Goal: Information Seeking & Learning: Learn about a topic

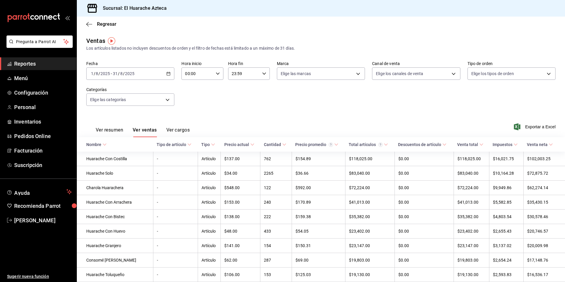
click at [88, 25] on icon "button" at bounding box center [89, 24] width 6 height 5
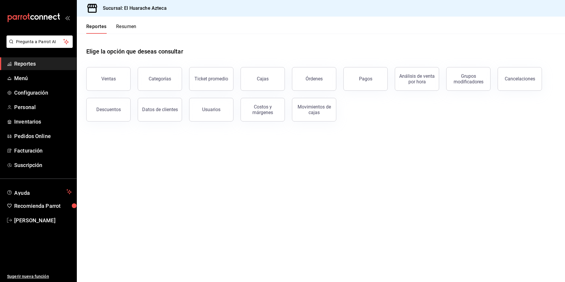
click at [106, 81] on div "Ventas" at bounding box center [108, 79] width 14 height 6
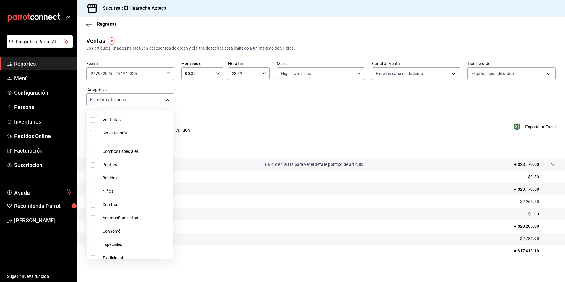
click at [167, 98] on body "Pregunta a Parrot AI Reportes Menú Configuración Personal Inventarios Pedidos O…" at bounding box center [282, 141] width 565 height 282
click at [105, 151] on span "Combos Especiales" at bounding box center [137, 151] width 68 height 6
type input "2c353759-2c9e-4a11-8b13-ec92f7df1887"
checkbox input "true"
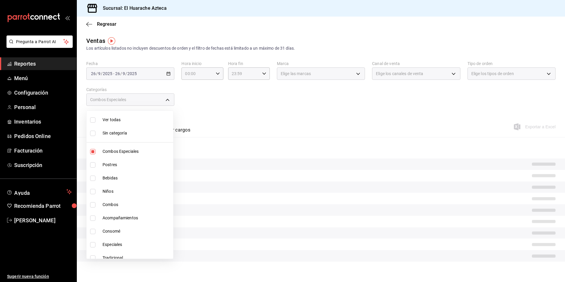
click at [93, 206] on input "checkbox" at bounding box center [92, 204] width 5 height 5
checkbox input "true"
type input "2c353759-2c9e-4a11-8b13-ec92f7df1887,801fb927-b16a-41c9-9a7c-271afa856fa8"
click at [92, 218] on input "checkbox" at bounding box center [92, 218] width 5 height 5
checkbox input "true"
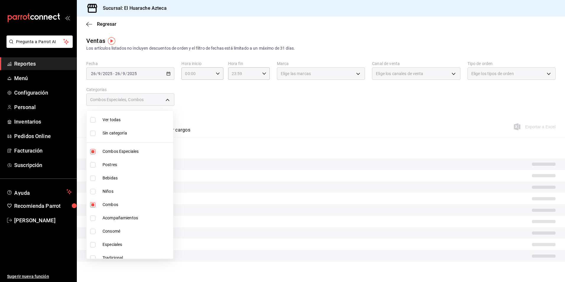
type input "2c353759-2c9e-4a11-8b13-ec92f7df1887,801fb927-b16a-41c9-9a7c-271afa856fa8,2d28a…"
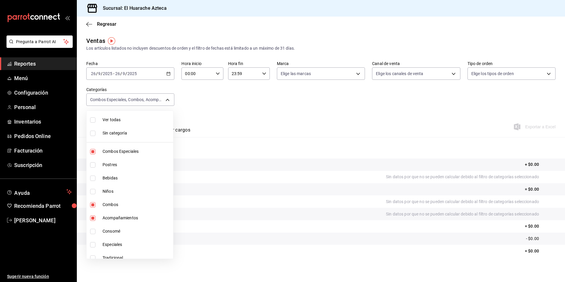
click at [93, 245] on input "checkbox" at bounding box center [92, 244] width 5 height 5
checkbox input "true"
type input "2c353759-2c9e-4a11-8b13-ec92f7df1887,801fb927-b16a-41c9-9a7c-271afa856fa8,2d28a…"
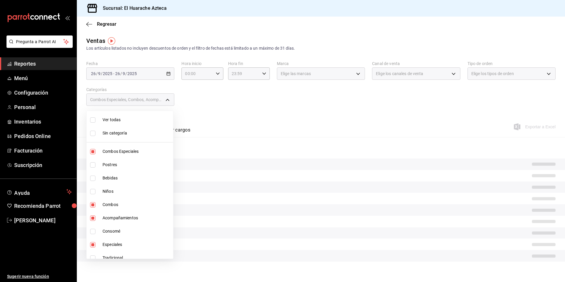
click at [93, 257] on input "checkbox" at bounding box center [92, 258] width 5 height 5
checkbox input "true"
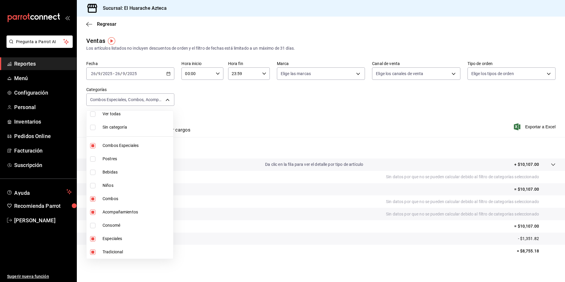
click at [111, 253] on span "Tradicional" at bounding box center [137, 252] width 68 height 6
type input "2c353759-2c9e-4a11-8b13-ec92f7df1887,801fb927-b16a-41c9-9a7c-271afa856fa8,2d28a…"
checkbox input "false"
click at [111, 253] on span "Tradicional" at bounding box center [137, 252] width 68 height 6
type input "2c353759-2c9e-4a11-8b13-ec92f7df1887,801fb927-b16a-41c9-9a7c-271afa856fa8,2d28a…"
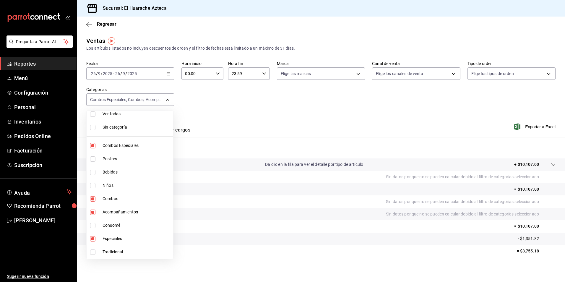
checkbox input "true"
click at [128, 148] on span "Combos Especiales" at bounding box center [137, 146] width 68 height 6
type input "801fb927-b16a-41c9-9a7c-271afa856fa8,2d28abd0-1e90-45a2-b988-74b39c4496ee,456e0…"
checkbox input "false"
click at [106, 200] on span "Combos" at bounding box center [137, 199] width 68 height 6
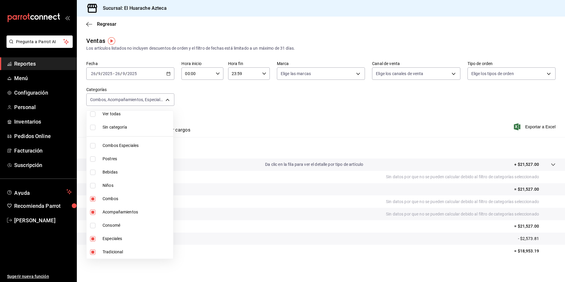
type input "2d28abd0-1e90-45a2-b988-74b39c4496ee,456e02ca-36ee-4b64-abe9-711cb0ff05c9,0bcea…"
checkbox input "false"
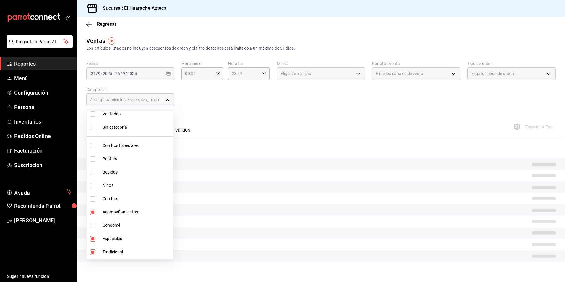
drag, startPoint x: 107, startPoint y: 211, endPoint x: 105, endPoint y: 219, distance: 8.8
click at [108, 211] on span "Acompañamientos" at bounding box center [137, 212] width 68 height 6
type input "456e02ca-36ee-4b64-abe9-711cb0ff05c9,0bcea8be-a7c4-41fc-813b-e05f5227c1d5"
checkbox input "false"
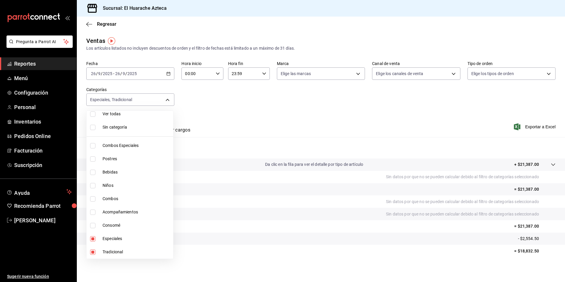
click at [104, 238] on span "Especiales" at bounding box center [137, 239] width 68 height 6
type input "0bcea8be-a7c4-41fc-813b-e05f5227c1d5"
checkbox input "false"
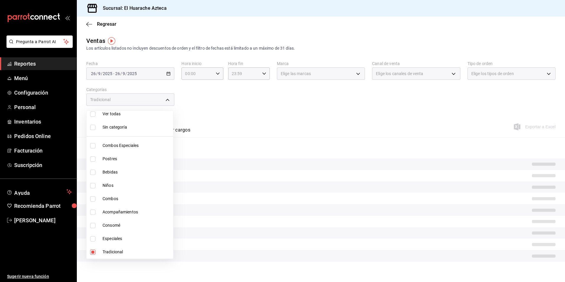
click at [108, 252] on span "Tradicional" at bounding box center [137, 252] width 68 height 6
checkbox input "false"
click at [233, 131] on div at bounding box center [282, 141] width 565 height 282
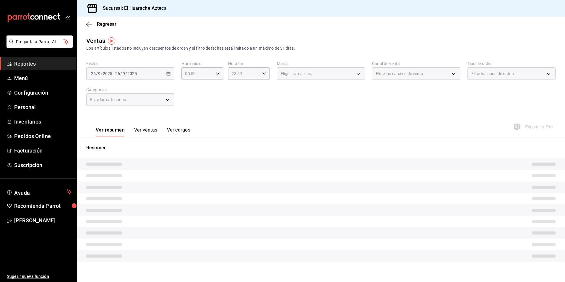
click at [167, 101] on div "Elige las categorías" at bounding box center [130, 99] width 88 height 12
click at [166, 100] on div "Elige las categorías" at bounding box center [130, 99] width 88 height 12
drag, startPoint x: 166, startPoint y: 100, endPoint x: 146, endPoint y: 99, distance: 19.8
click at [146, 99] on div "Elige las categorías" at bounding box center [130, 99] width 88 height 12
click at [167, 100] on div "Elige las categorías" at bounding box center [130, 99] width 88 height 12
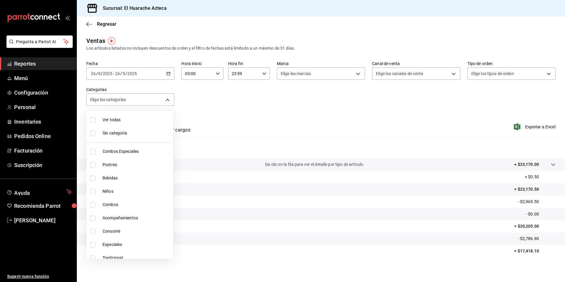
click at [167, 98] on body "Pregunta a Parrot AI Reportes Menú Configuración Personal Inventarios Pedidos O…" at bounding box center [282, 141] width 565 height 282
click at [109, 164] on span "Postres" at bounding box center [137, 165] width 68 height 6
type input "c007e3ad-3013-4e56-a94d-c02e68cae99b"
checkbox input "true"
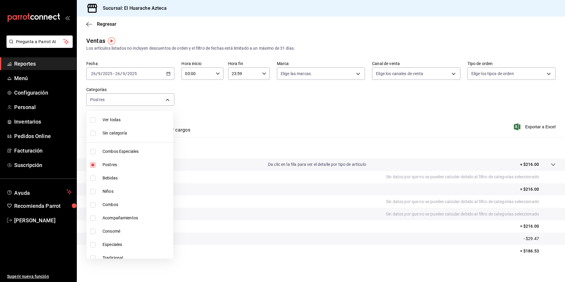
click at [109, 163] on span "Postres" at bounding box center [137, 165] width 68 height 6
checkbox input "false"
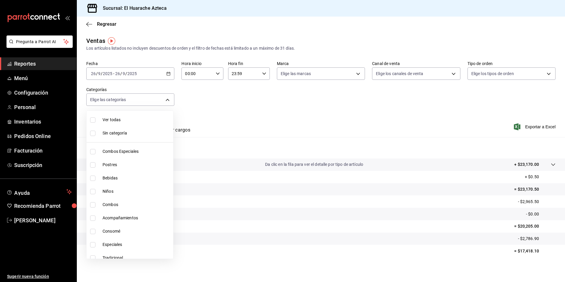
click at [107, 178] on span "Bebidas" at bounding box center [137, 178] width 68 height 6
type input "f30dce80-1504-46fe-9bff-e61b227a5927"
checkbox input "true"
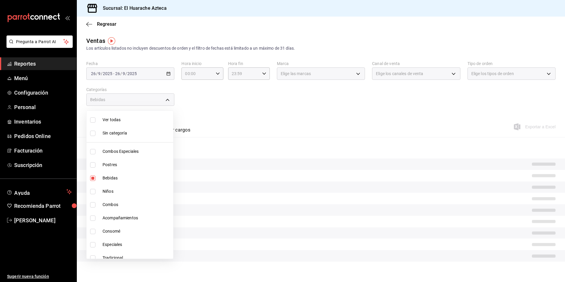
click at [264, 105] on div at bounding box center [282, 141] width 565 height 282
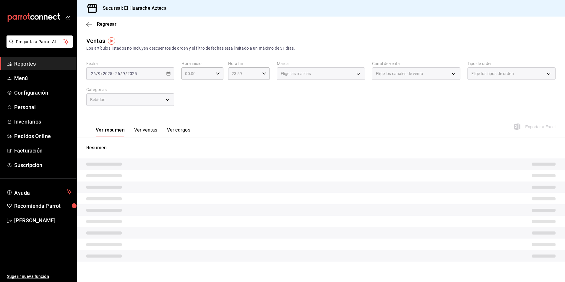
click at [147, 132] on button "Ver ventas" at bounding box center [145, 132] width 23 height 10
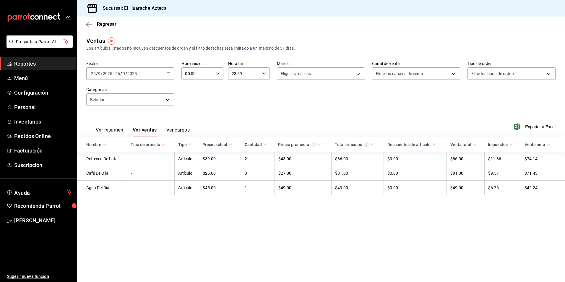
click at [106, 144] on icon at bounding box center [105, 145] width 4 height 4
click at [169, 100] on body "Pregunta a Parrot AI Reportes Menú Configuración Personal Inventarios Pedidos O…" at bounding box center [282, 141] width 565 height 282
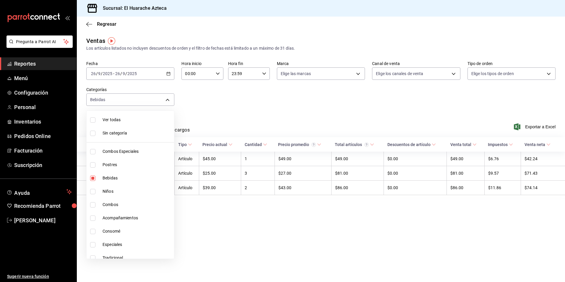
click at [109, 177] on span "Bebidas" at bounding box center [137, 178] width 69 height 6
checkbox input "false"
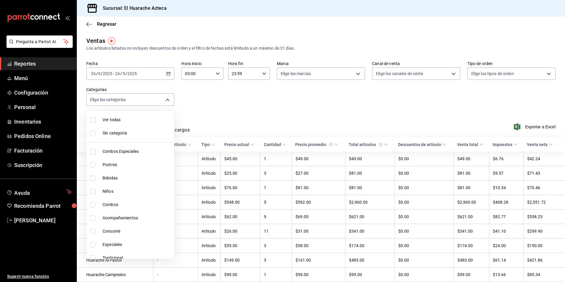
click at [92, 191] on input "checkbox" at bounding box center [92, 191] width 5 height 5
checkbox input "true"
type input "28e60cb7-9a33-402d-bbe1-a64a9172dbc2"
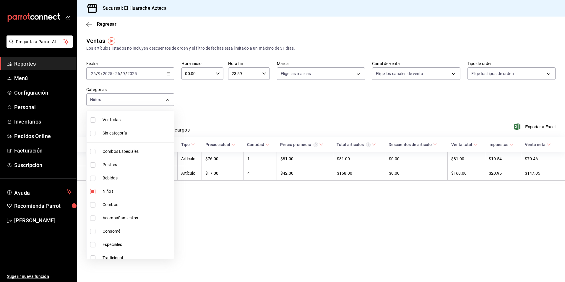
click at [238, 115] on div at bounding box center [282, 141] width 565 height 282
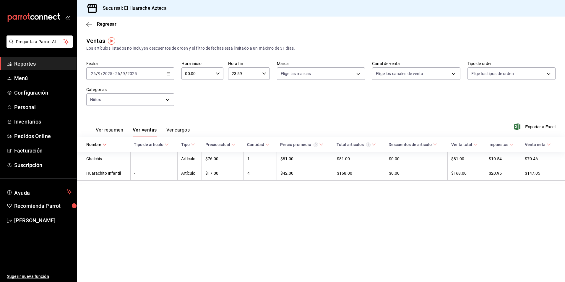
click at [109, 129] on button "Ver resumen" at bounding box center [110, 132] width 28 height 10
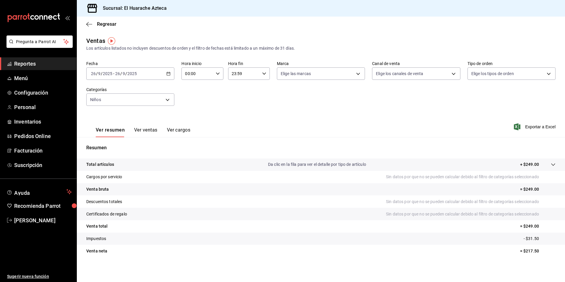
click at [167, 100] on body "Pregunta a Parrot AI Reportes Menú Configuración Personal Inventarios Pedidos O…" at bounding box center [282, 141] width 565 height 282
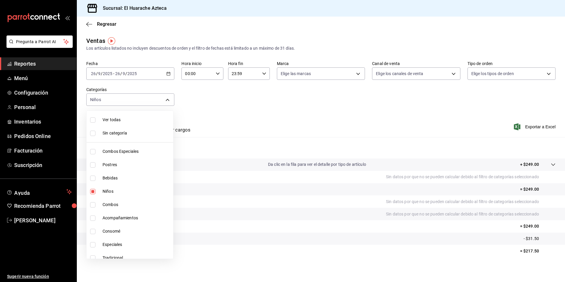
click at [107, 191] on span "Niños" at bounding box center [137, 191] width 68 height 6
checkbox input "false"
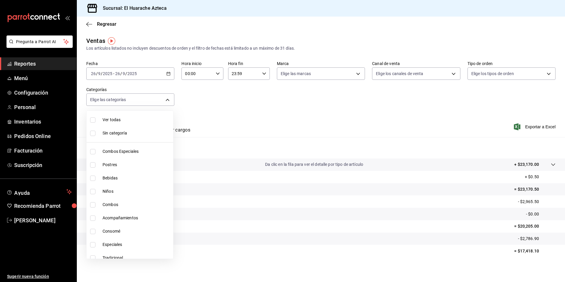
click at [92, 232] on input "checkbox" at bounding box center [92, 231] width 5 height 5
checkbox input "true"
type input "53f55ae2-6285-460e-a8e1-99190fafff65"
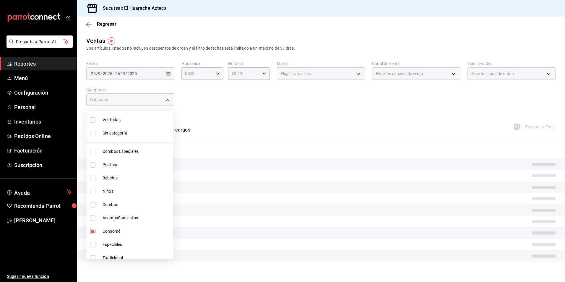
click at [232, 125] on div at bounding box center [282, 141] width 565 height 282
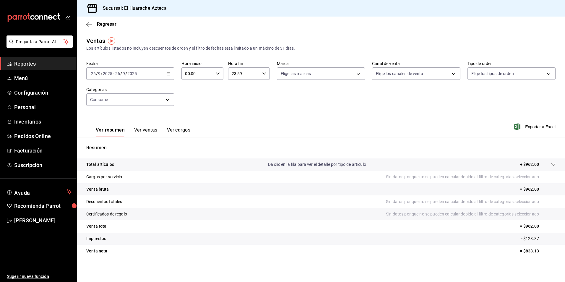
click at [145, 129] on button "Ver ventas" at bounding box center [145, 132] width 23 height 10
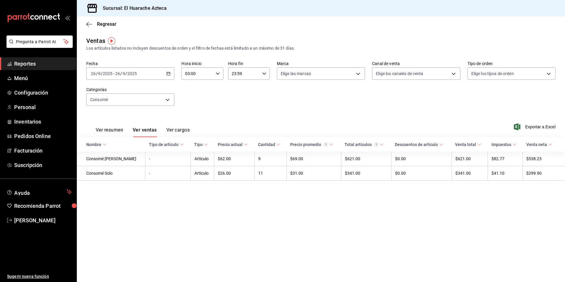
click at [167, 99] on body "Pregunta a Parrot AI Reportes Menú Configuración Personal Inventarios Pedidos O…" at bounding box center [282, 141] width 565 height 282
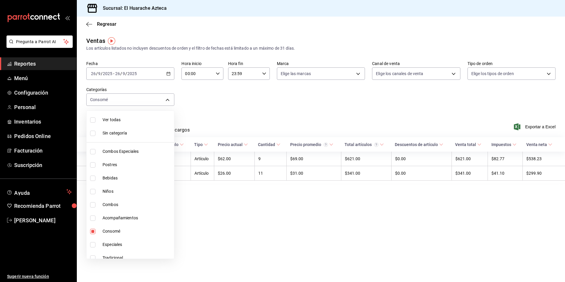
click at [109, 232] on span "Consomé" at bounding box center [137, 231] width 69 height 6
checkbox input "false"
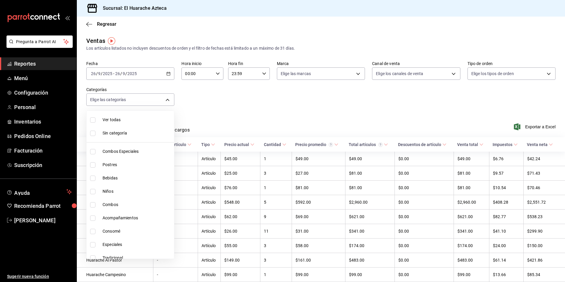
click at [240, 106] on div at bounding box center [282, 141] width 565 height 282
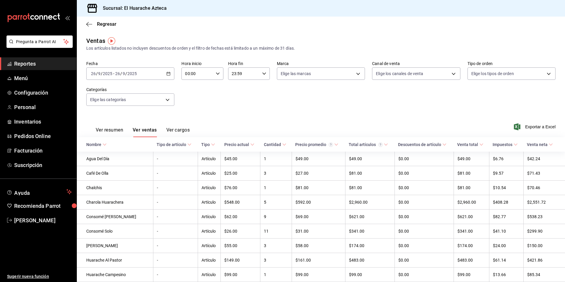
click at [180, 130] on button "Ver cargos" at bounding box center [179, 132] width 24 height 10
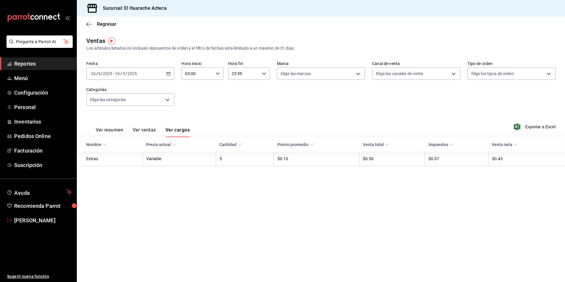
click at [19, 220] on span "[PERSON_NAME]" at bounding box center [43, 220] width 58 height 8
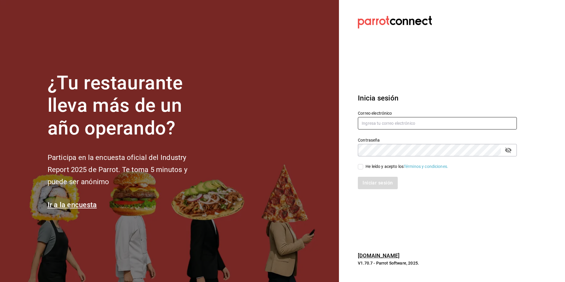
type input "[PERSON_NAME][EMAIL_ADDRESS][DOMAIN_NAME]"
